Goal: Task Accomplishment & Management: Use online tool/utility

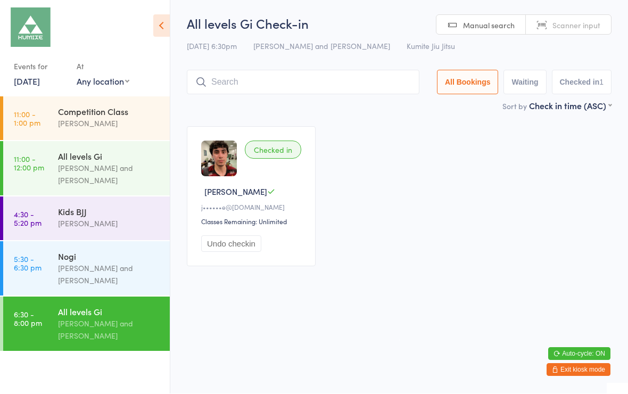
click at [317, 82] on input "search" at bounding box center [303, 82] width 232 height 24
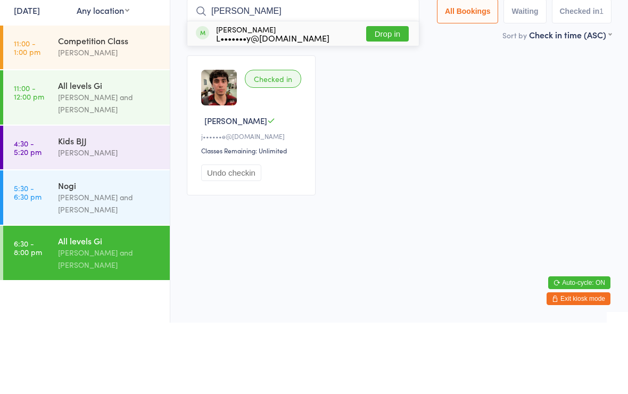
type input "[PERSON_NAME]"
click at [383, 97] on button "Drop in" at bounding box center [387, 104] width 43 height 15
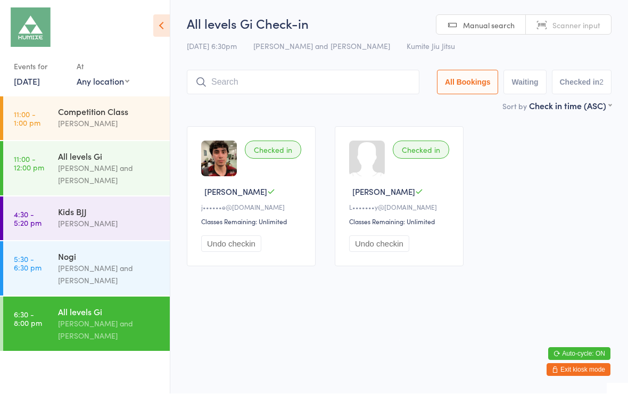
click at [262, 84] on input "search" at bounding box center [303, 82] width 232 height 24
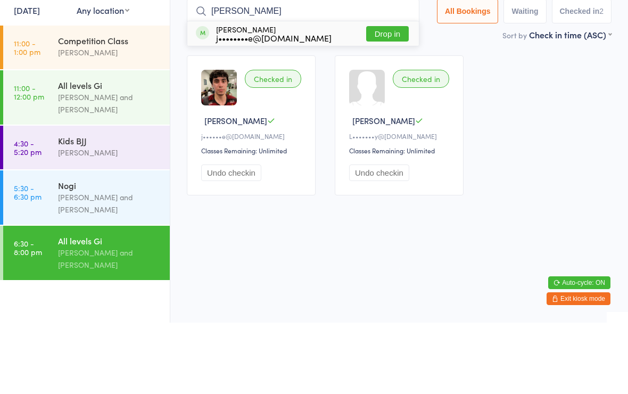
type input "[PERSON_NAME]"
click at [387, 97] on button "Drop in" at bounding box center [387, 104] width 43 height 15
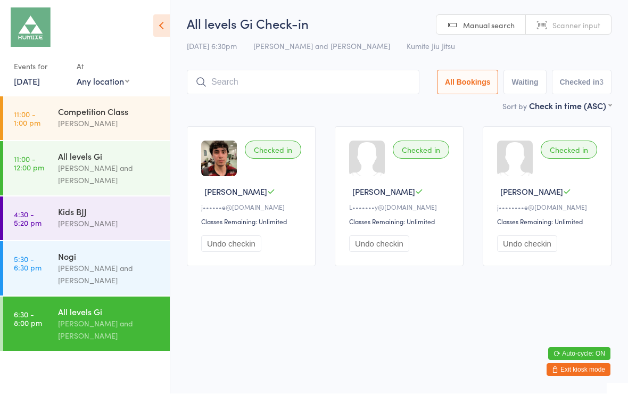
click at [308, 80] on input "search" at bounding box center [303, 82] width 232 height 24
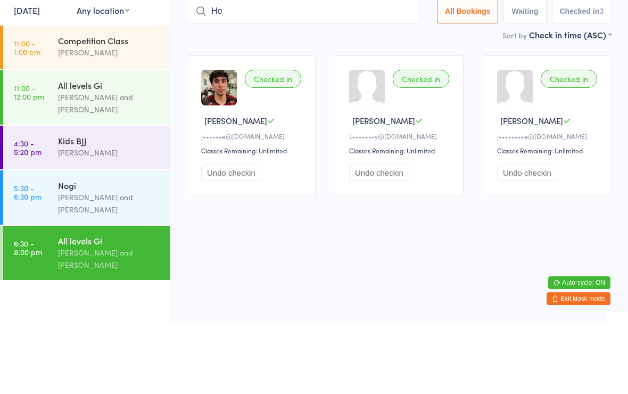
type input "H"
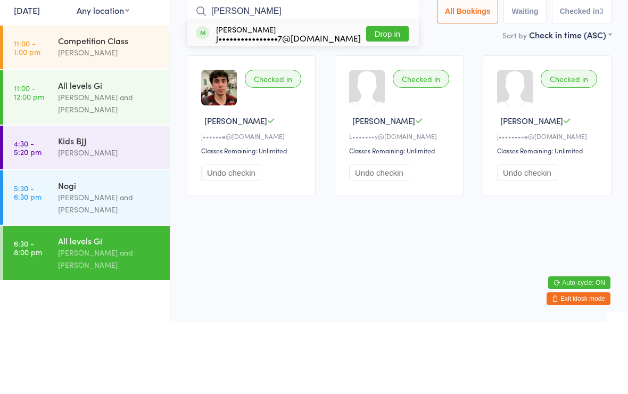
type input "[PERSON_NAME]"
click at [380, 97] on button "Drop in" at bounding box center [387, 104] width 43 height 15
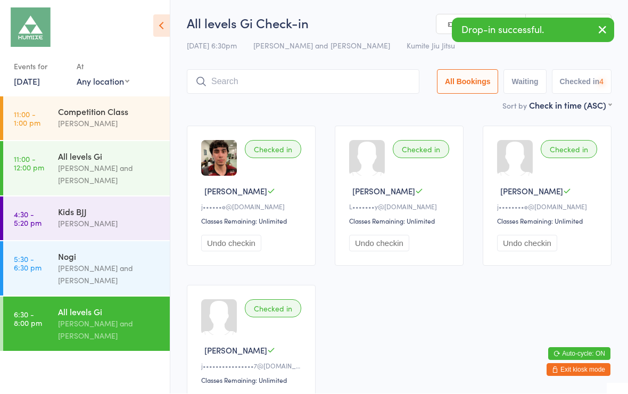
scroll to position [1, 0]
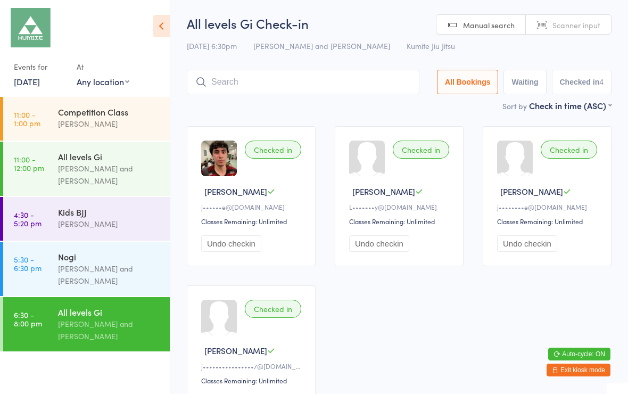
click at [334, 76] on input "search" at bounding box center [303, 82] width 232 height 24
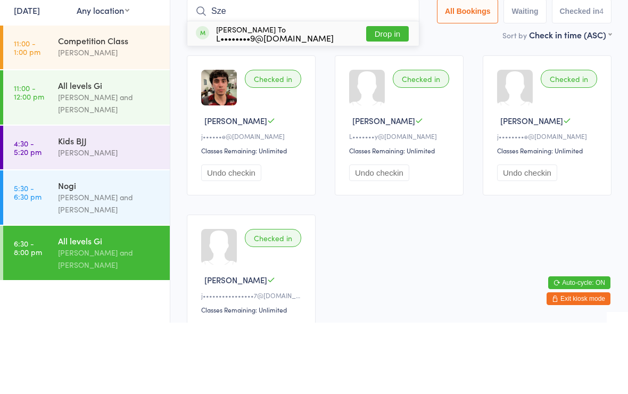
type input "Sze"
click at [394, 97] on button "Drop in" at bounding box center [387, 104] width 43 height 15
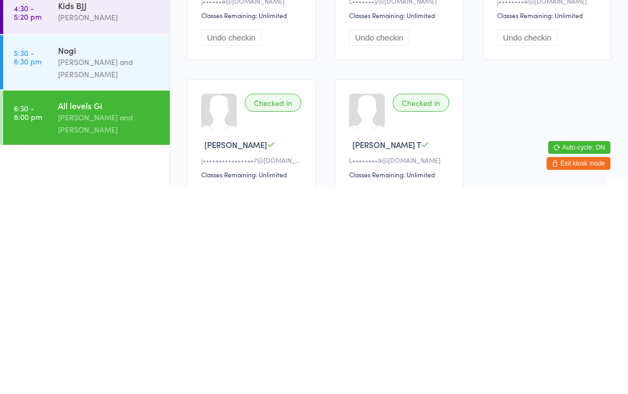
click at [71, 318] on div "[PERSON_NAME] and [PERSON_NAME]" at bounding box center [109, 330] width 103 height 24
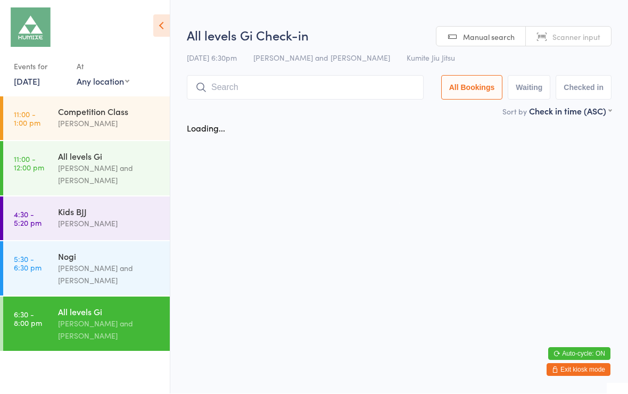
scroll to position [1, 0]
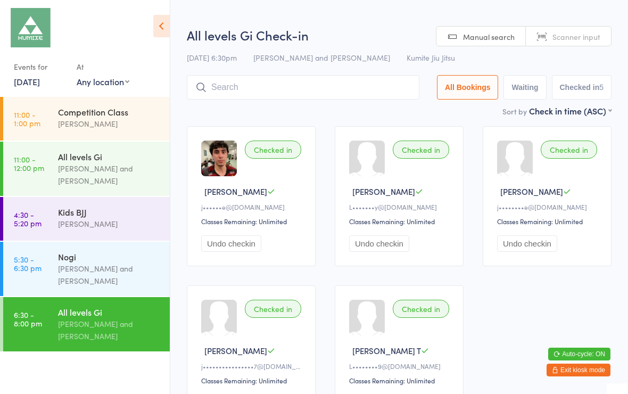
click at [226, 86] on input "search" at bounding box center [303, 87] width 232 height 24
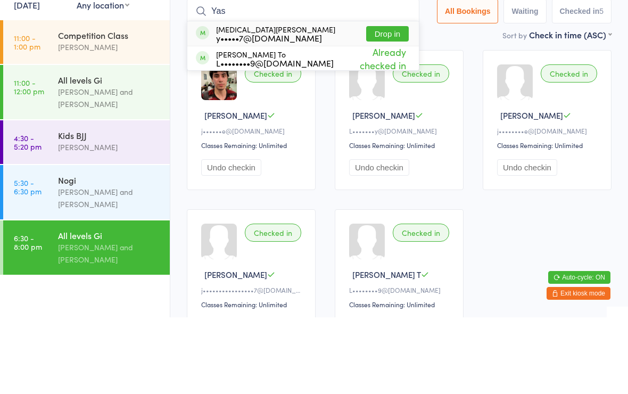
type input "Yas"
click at [348, 98] on div "[MEDICAL_DATA][PERSON_NAME] y•••••7@[DOMAIN_NAME] Drop in" at bounding box center [302, 110] width 231 height 24
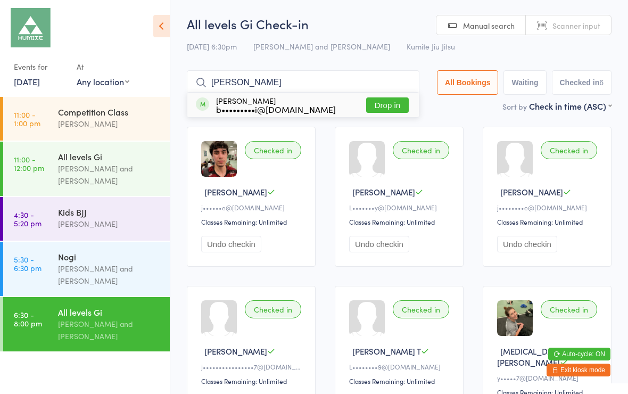
type input "[PERSON_NAME]"
click at [393, 104] on button "Drop in" at bounding box center [387, 104] width 43 height 15
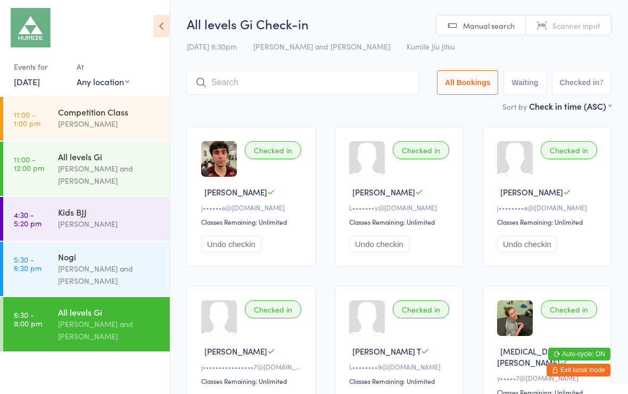
click at [260, 81] on input "search" at bounding box center [303, 82] width 232 height 24
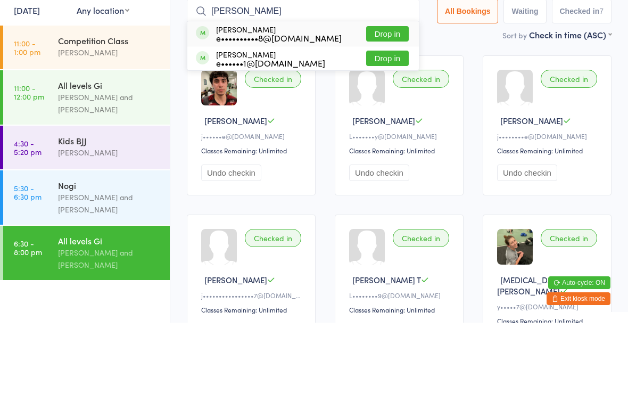
type input "[PERSON_NAME]"
click at [377, 97] on button "Drop in" at bounding box center [387, 104] width 43 height 15
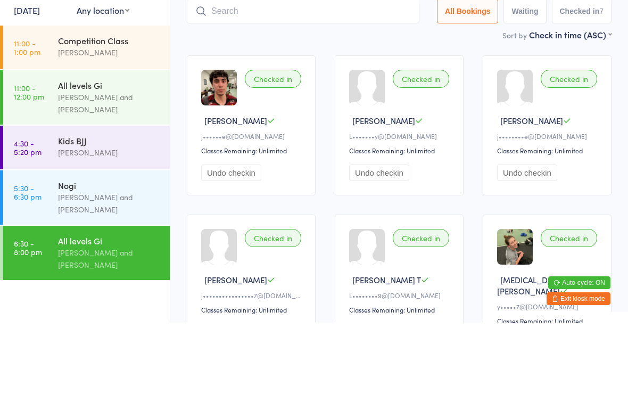
scroll to position [71, 0]
